Goal: Transaction & Acquisition: Purchase product/service

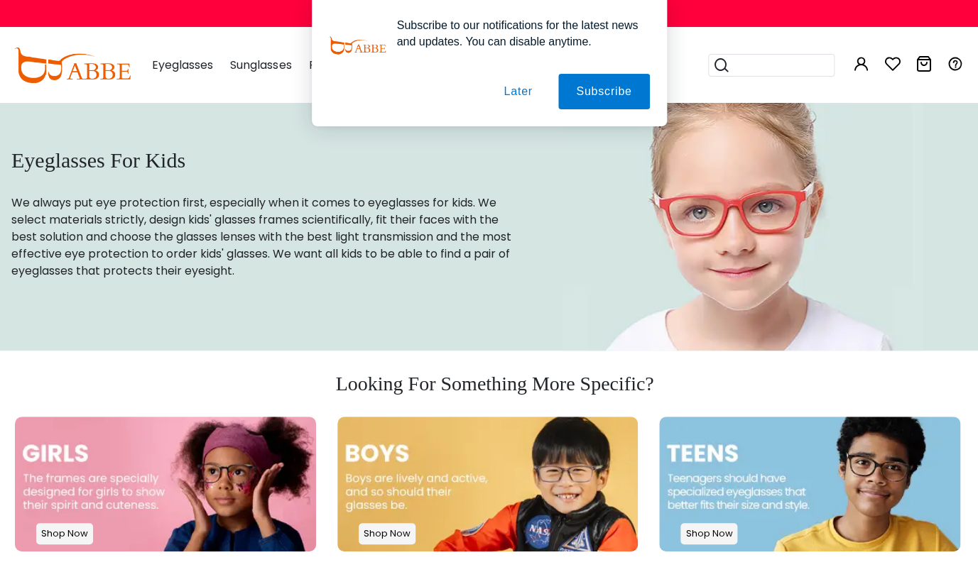
click at [190, 63] on div "Subscribe to our notifications for the latest news and updates. You can disable…" at bounding box center [489, 63] width 978 height 126
click at [0, 0] on button "Later" at bounding box center [0, 0] width 0 height 0
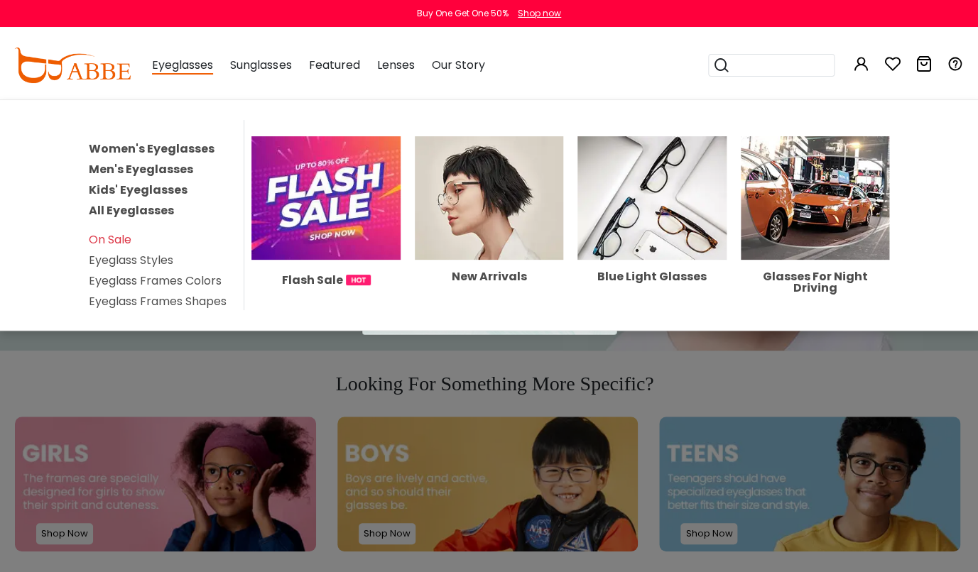
click at [182, 67] on span "Eyeglasses" at bounding box center [182, 66] width 61 height 18
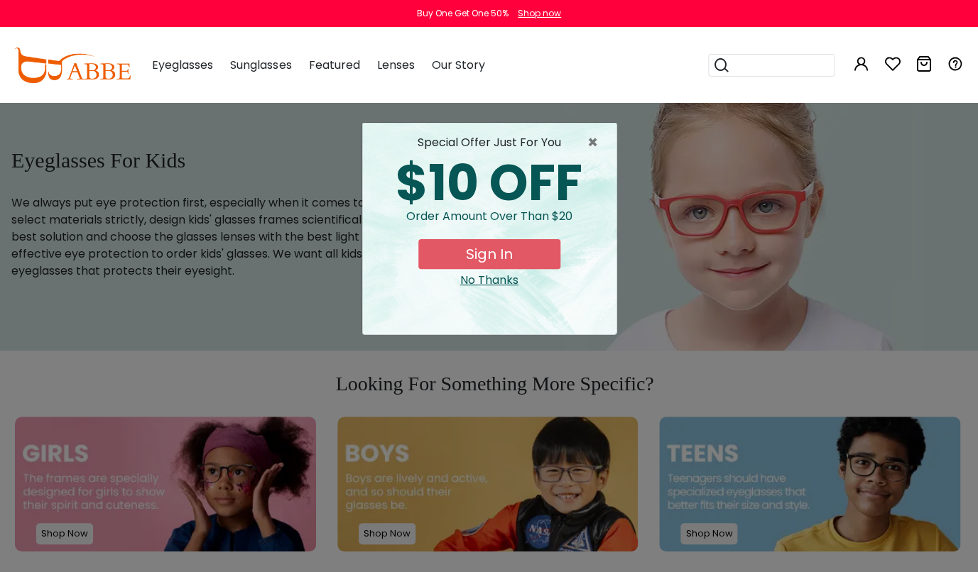
click at [185, 67] on span "Eyeglasses" at bounding box center [182, 65] width 61 height 16
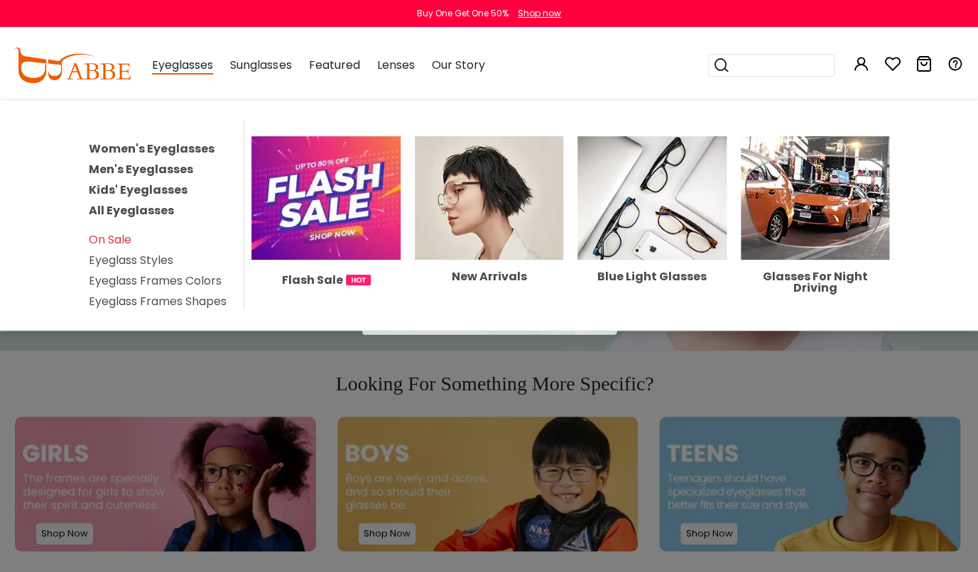
click at [116, 191] on link "Kids' Eyeglasses" at bounding box center [138, 190] width 99 height 16
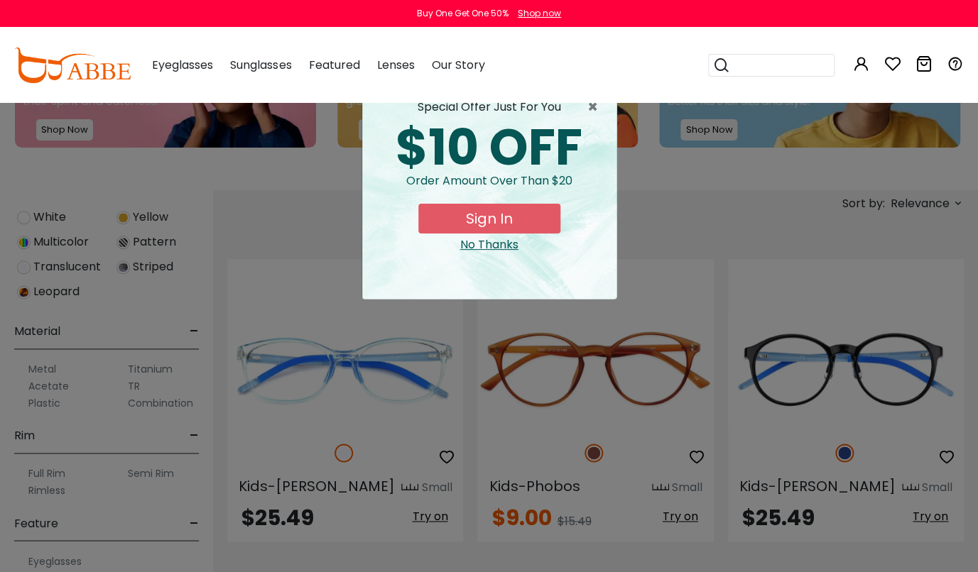
scroll to position [657, 0]
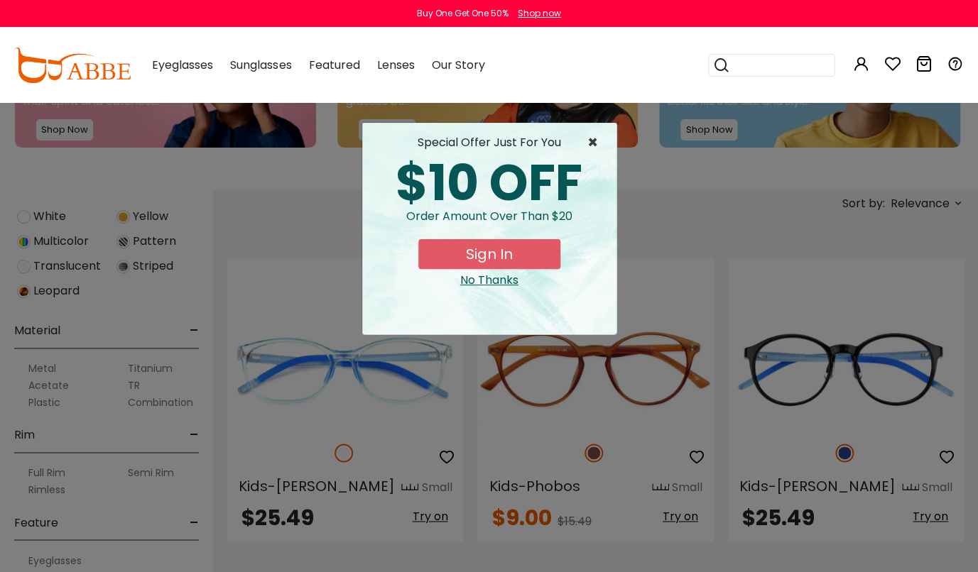
click at [594, 142] on span "×" at bounding box center [596, 142] width 18 height 17
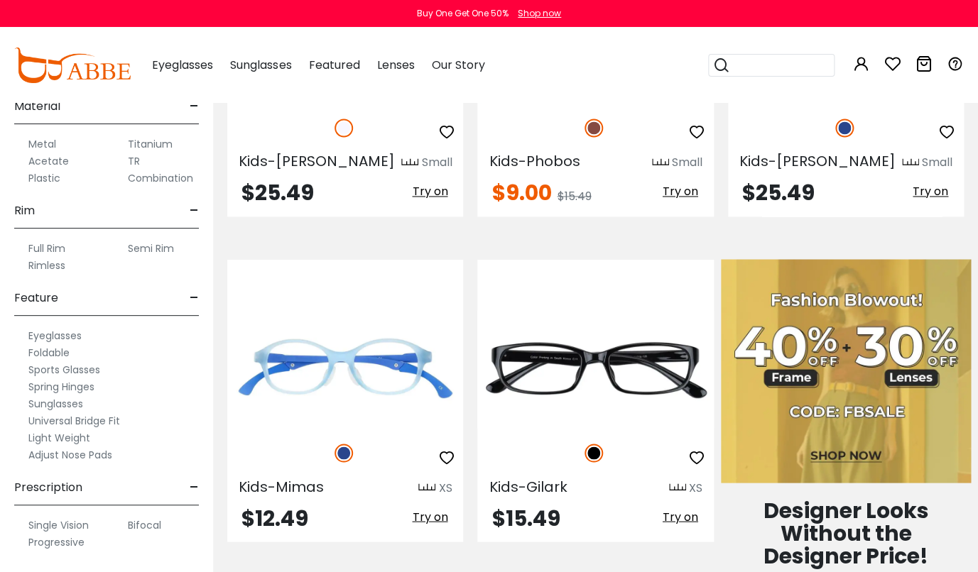
scroll to position [730, 0]
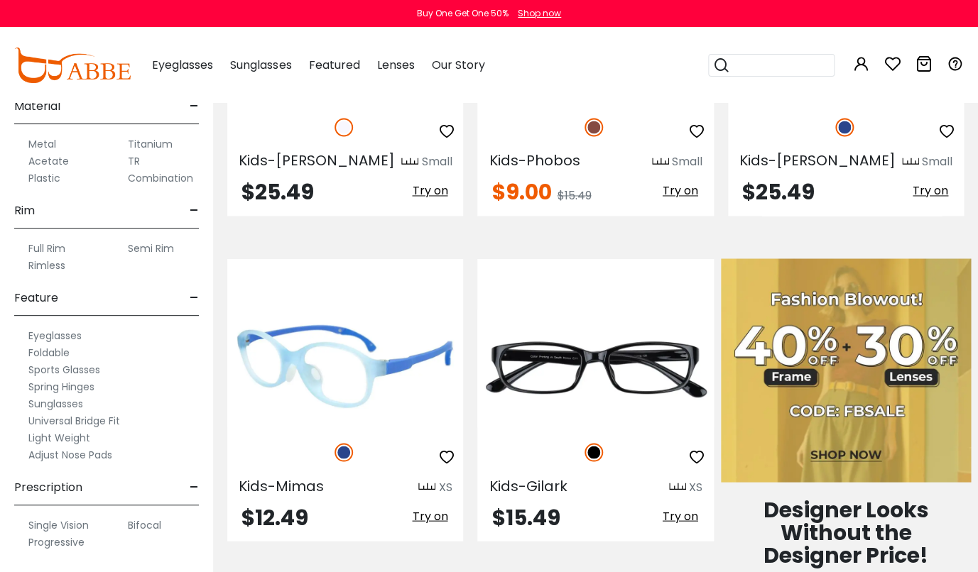
click at [369, 368] on img at bounding box center [345, 369] width 236 height 118
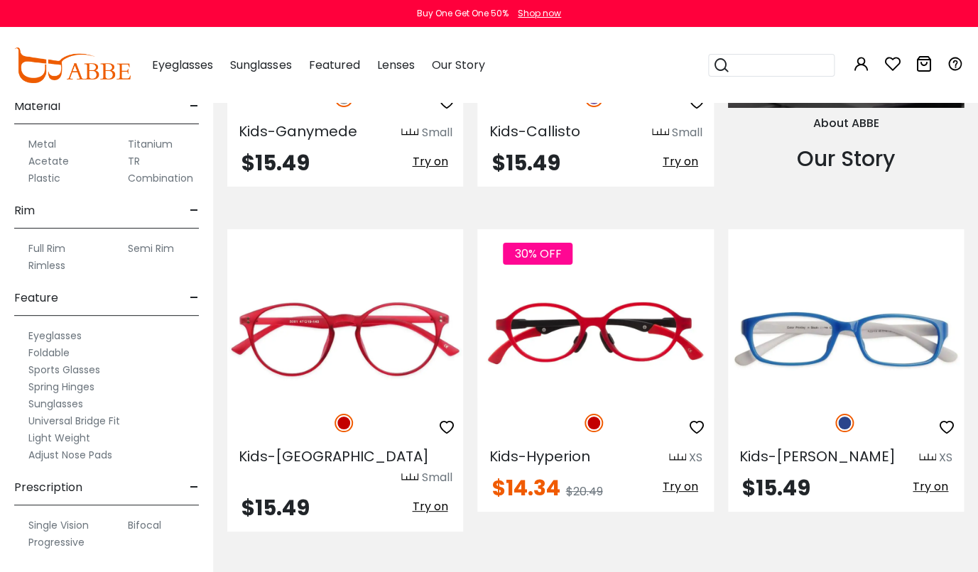
scroll to position [1764, 0]
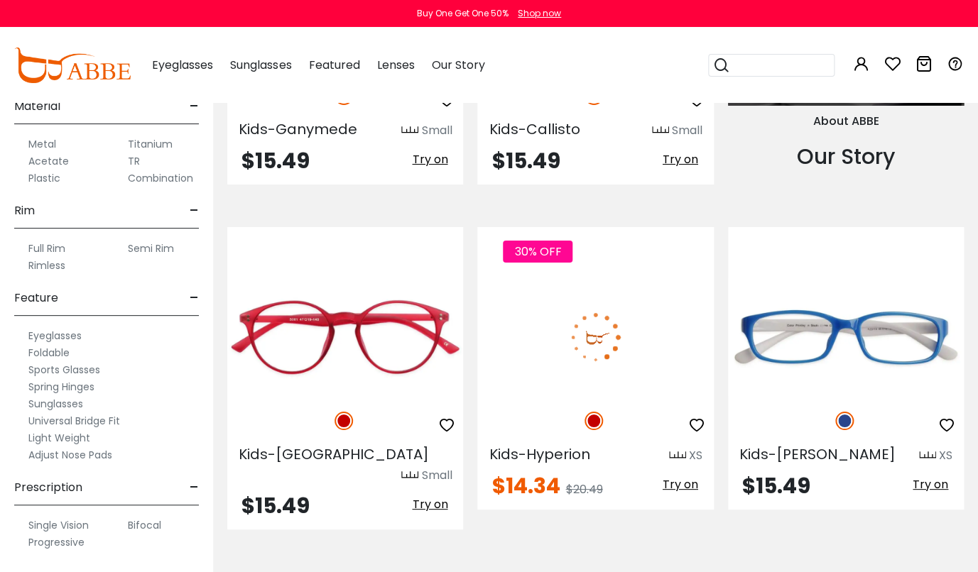
click at [545, 338] on img at bounding box center [595, 337] width 236 height 118
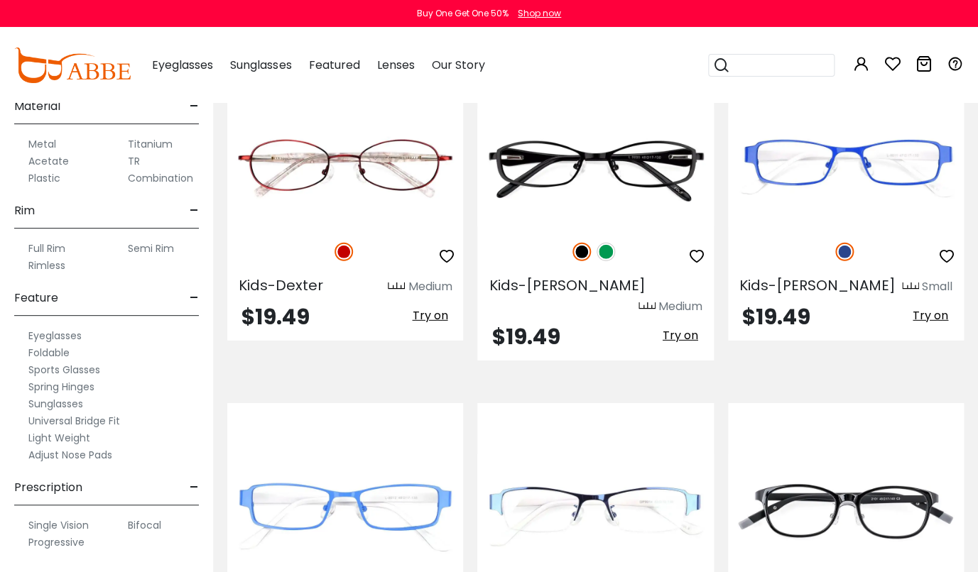
scroll to position [3148, 0]
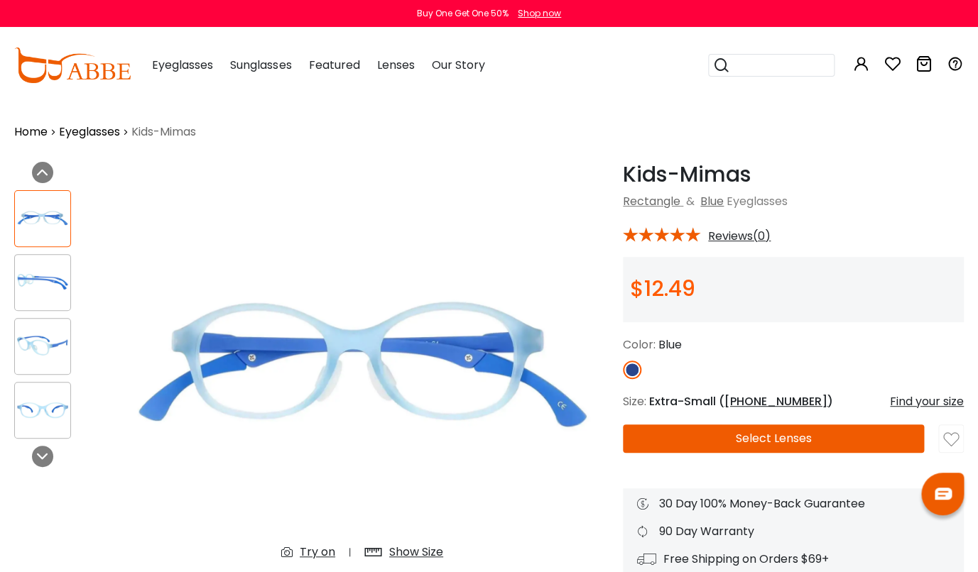
click at [37, 280] on img at bounding box center [42, 282] width 55 height 28
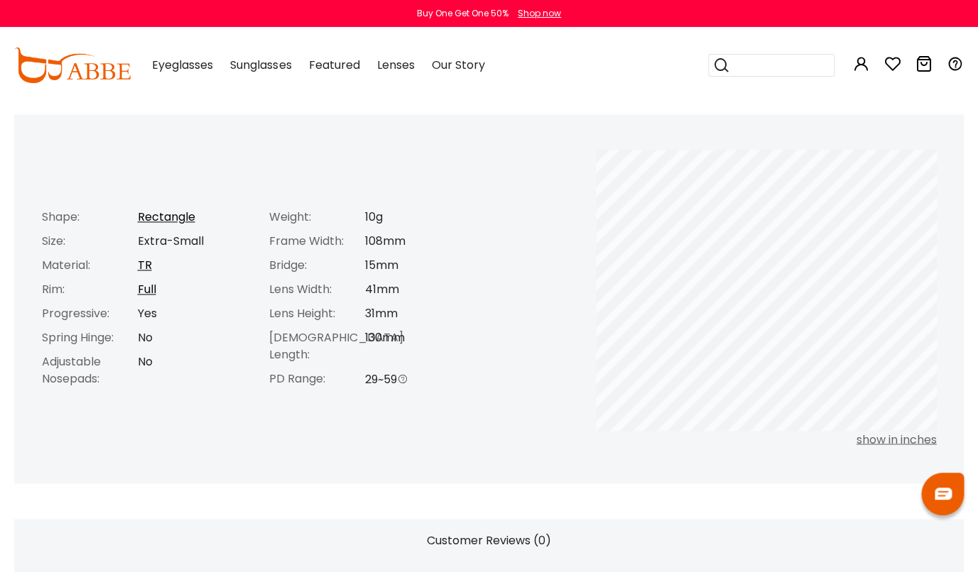
scroll to position [566, 0]
